Goal: Find specific page/section: Find specific page/section

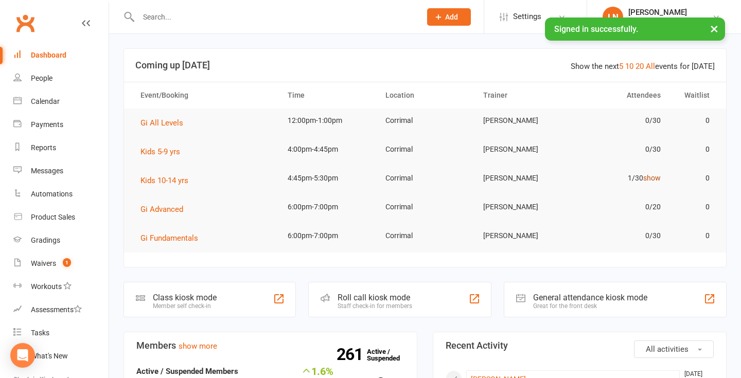
click at [651, 177] on link "show" at bounding box center [651, 178] width 17 height 8
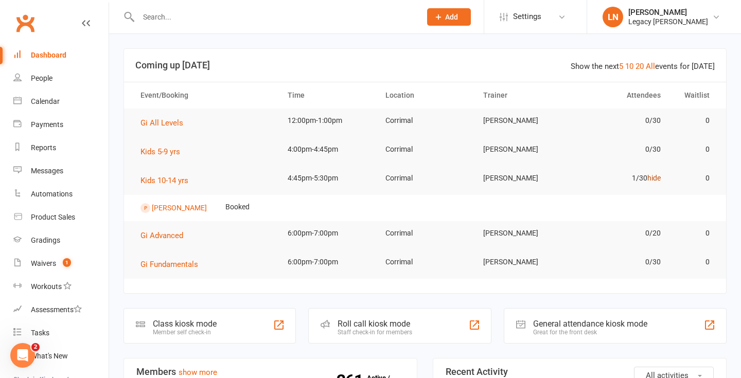
click at [653, 178] on link "hide" at bounding box center [653, 178] width 13 height 8
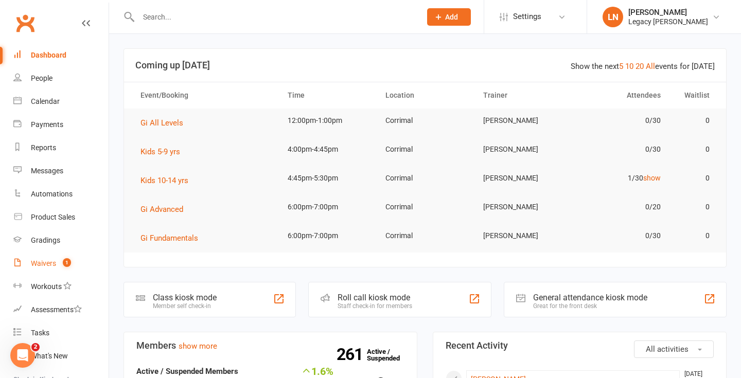
click at [37, 267] on div "Waivers" at bounding box center [43, 263] width 25 height 8
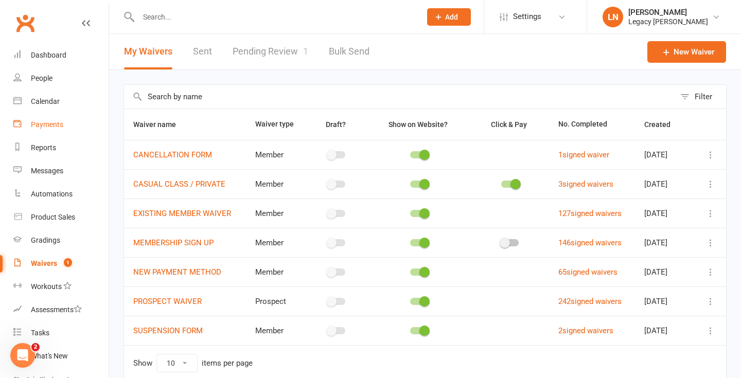
click at [57, 128] on div "Payments" at bounding box center [47, 124] width 32 height 8
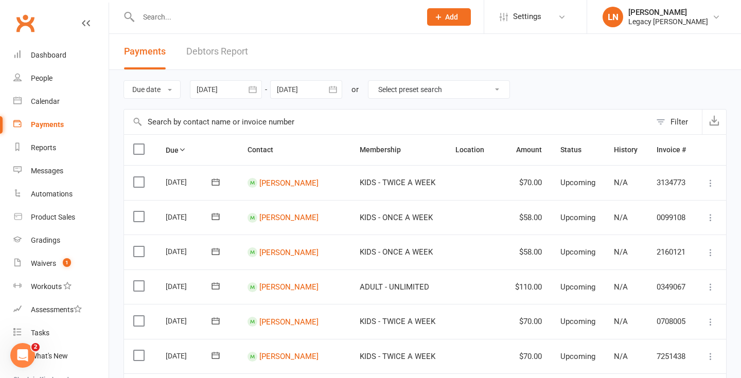
click at [240, 54] on link "Debtors Report" at bounding box center [217, 52] width 62 height 36
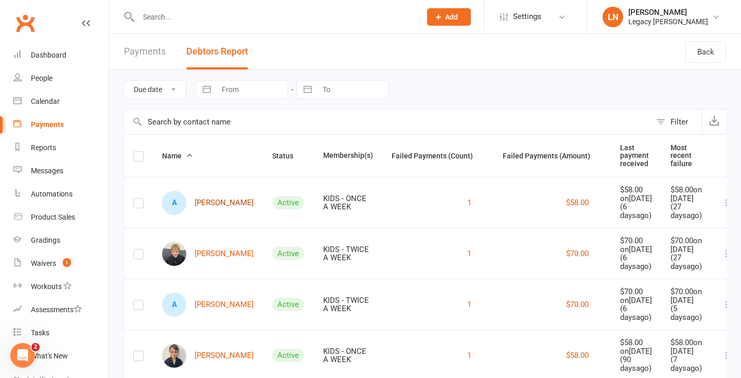
click at [205, 208] on link "A [PERSON_NAME]" at bounding box center [208, 203] width 92 height 24
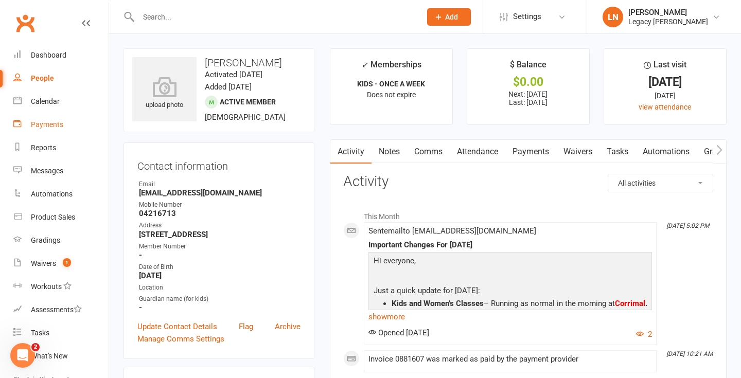
click at [54, 126] on div "Payments" at bounding box center [47, 124] width 32 height 8
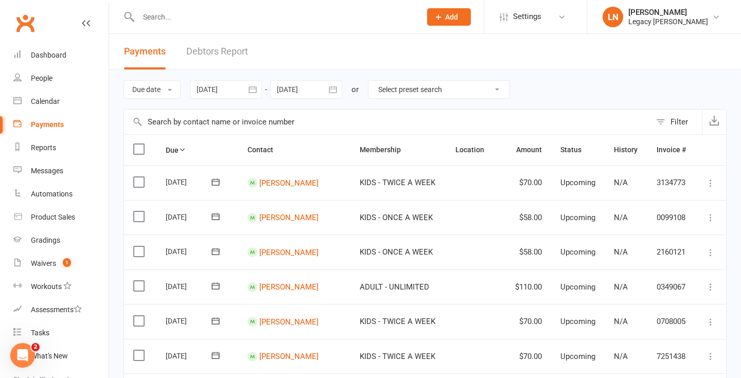
click at [206, 57] on link "Debtors Report" at bounding box center [217, 52] width 62 height 36
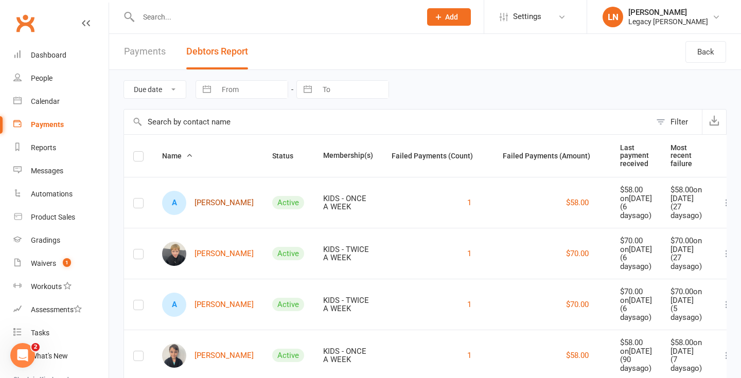
click at [207, 208] on link "A [PERSON_NAME]" at bounding box center [208, 203] width 92 height 24
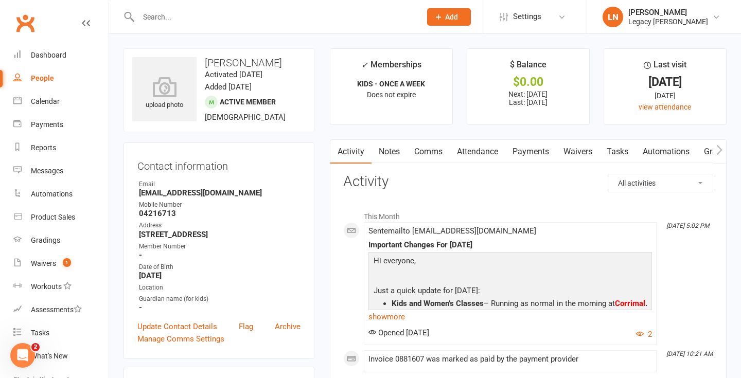
click at [531, 152] on link "Payments" at bounding box center [530, 152] width 51 height 24
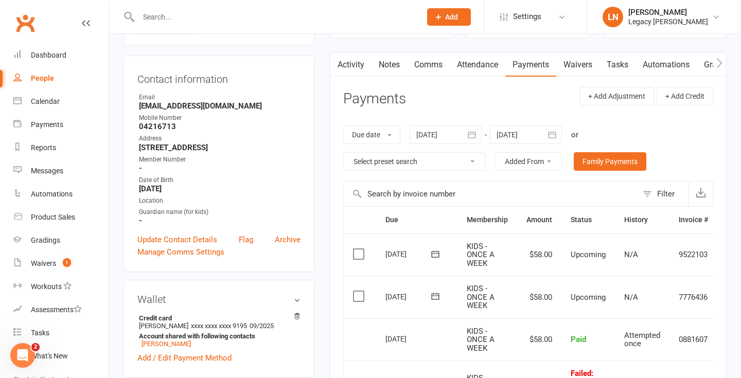
scroll to position [83, 0]
